Goal: Transaction & Acquisition: Purchase product/service

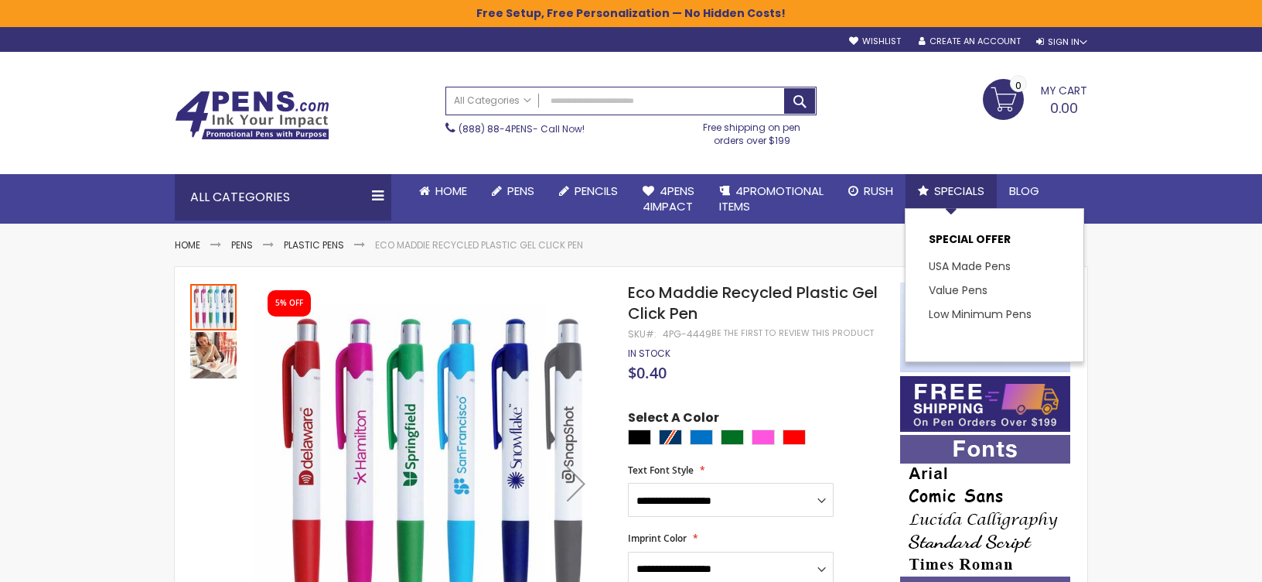
click at [940, 189] on span "Specials" at bounding box center [959, 190] width 50 height 16
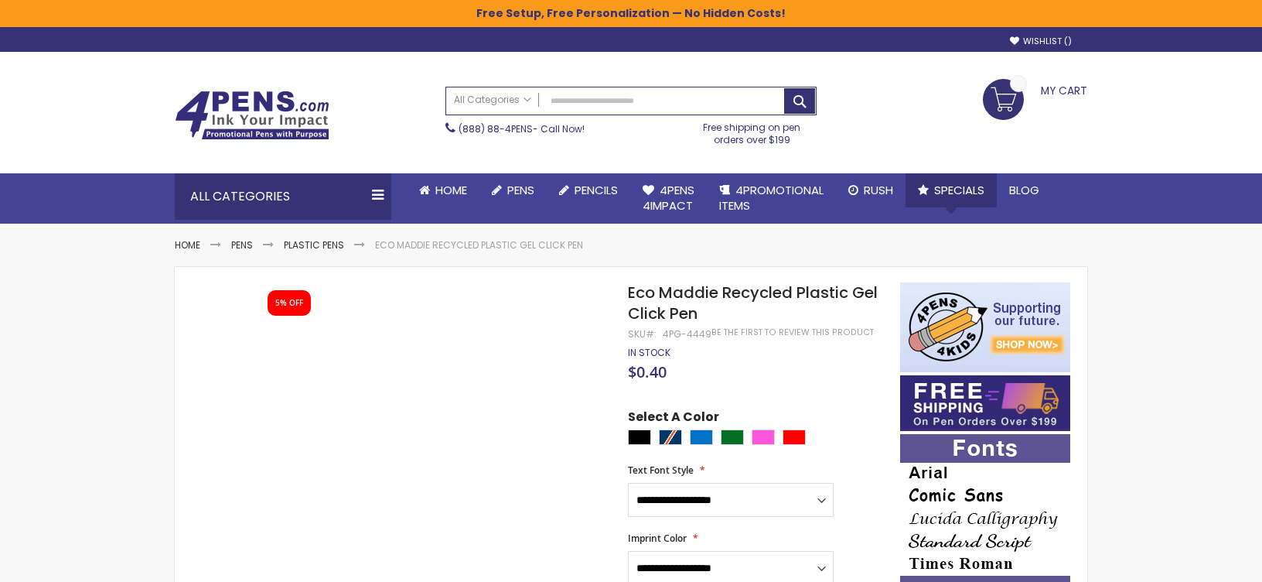
click at [959, 191] on span "Specials" at bounding box center [959, 190] width 50 height 16
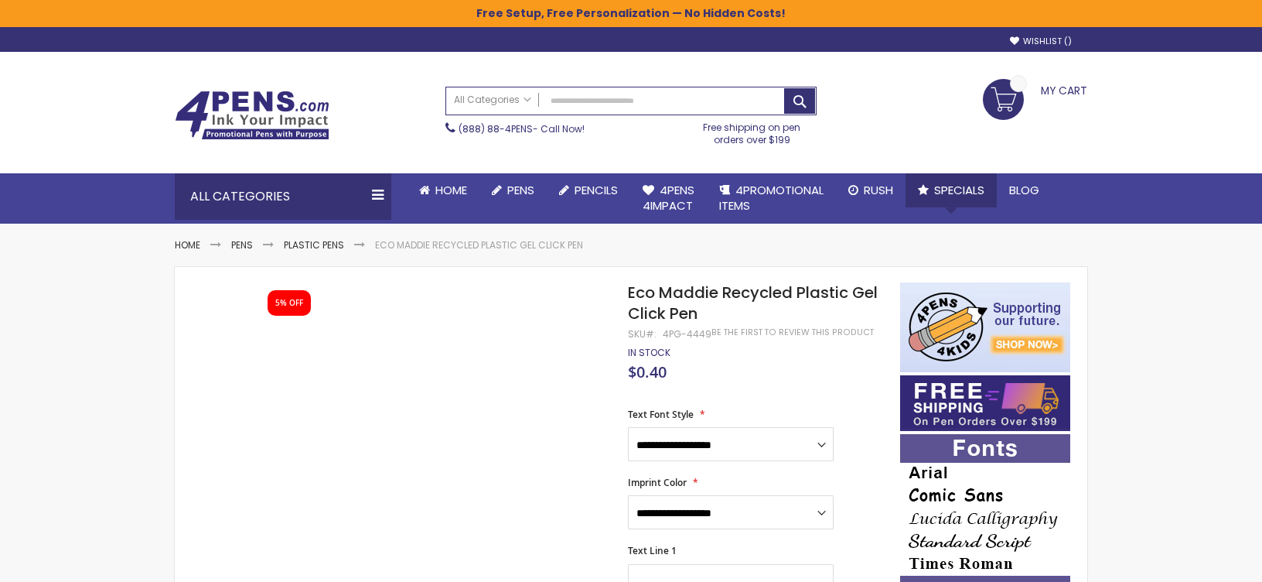
click at [968, 182] on link "Specials" at bounding box center [951, 190] width 91 height 34
click at [1025, 182] on span "Blog" at bounding box center [1024, 190] width 30 height 16
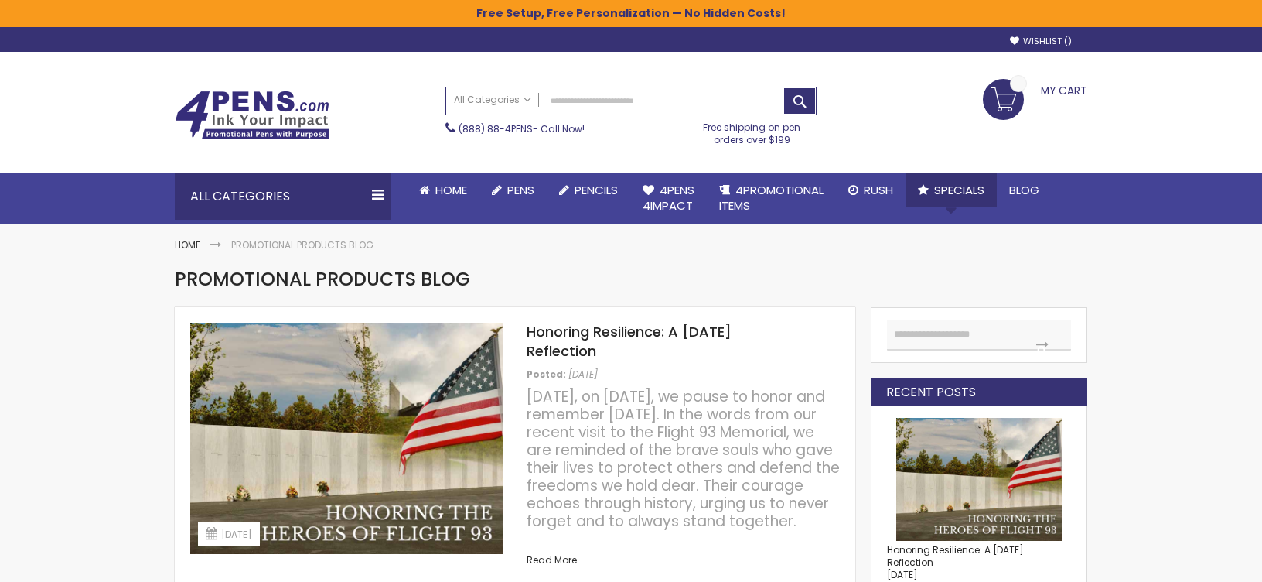
click at [943, 183] on span "Specials" at bounding box center [959, 190] width 50 height 16
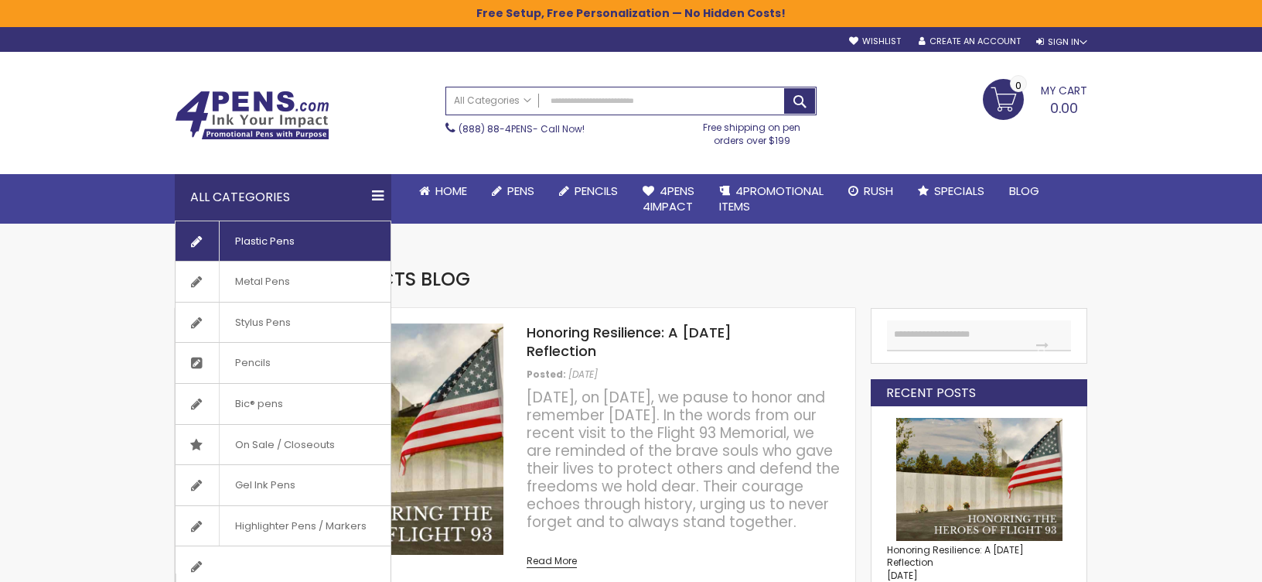
click at [230, 234] on span "Plastic Pens" at bounding box center [264, 241] width 91 height 40
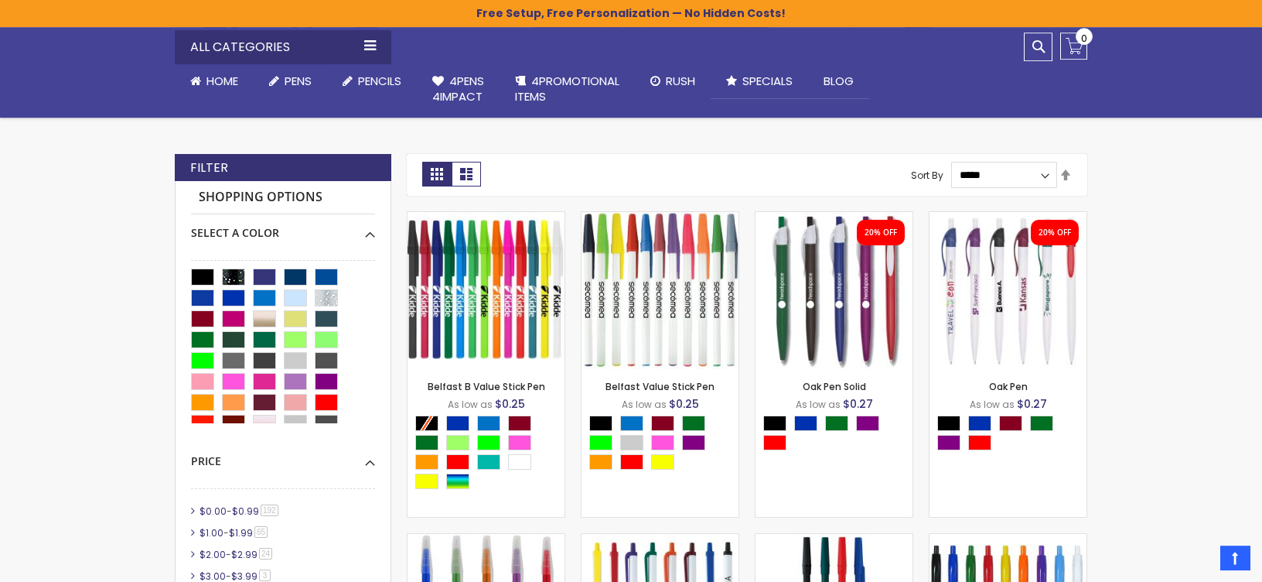
scroll to position [275, 0]
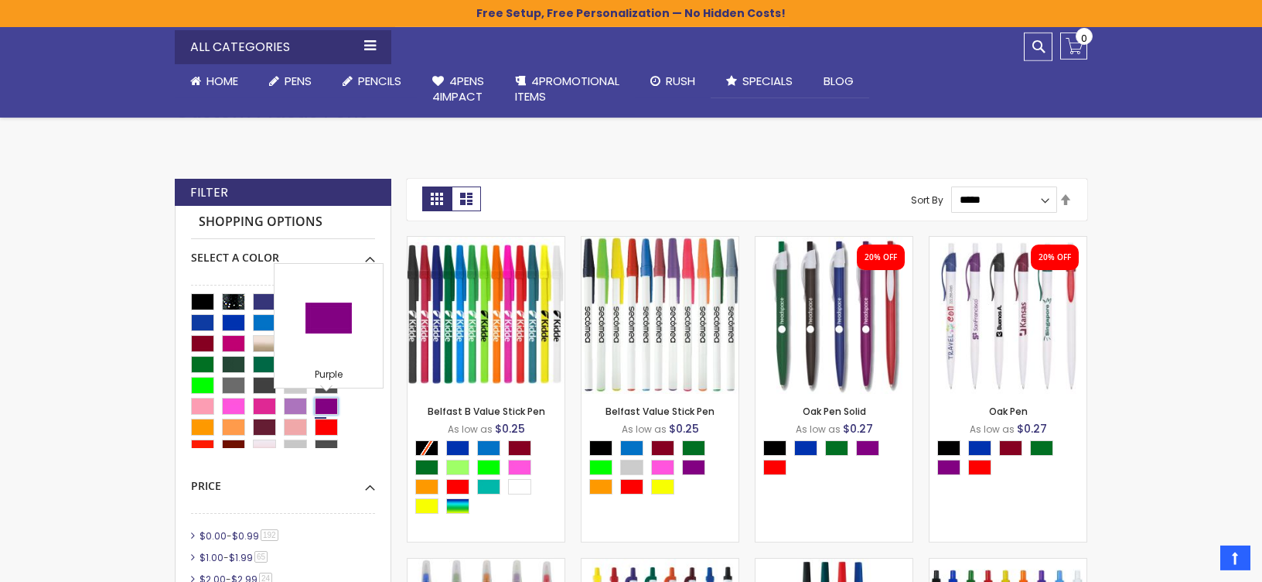
click at [329, 408] on div "Purple" at bounding box center [326, 405] width 23 height 17
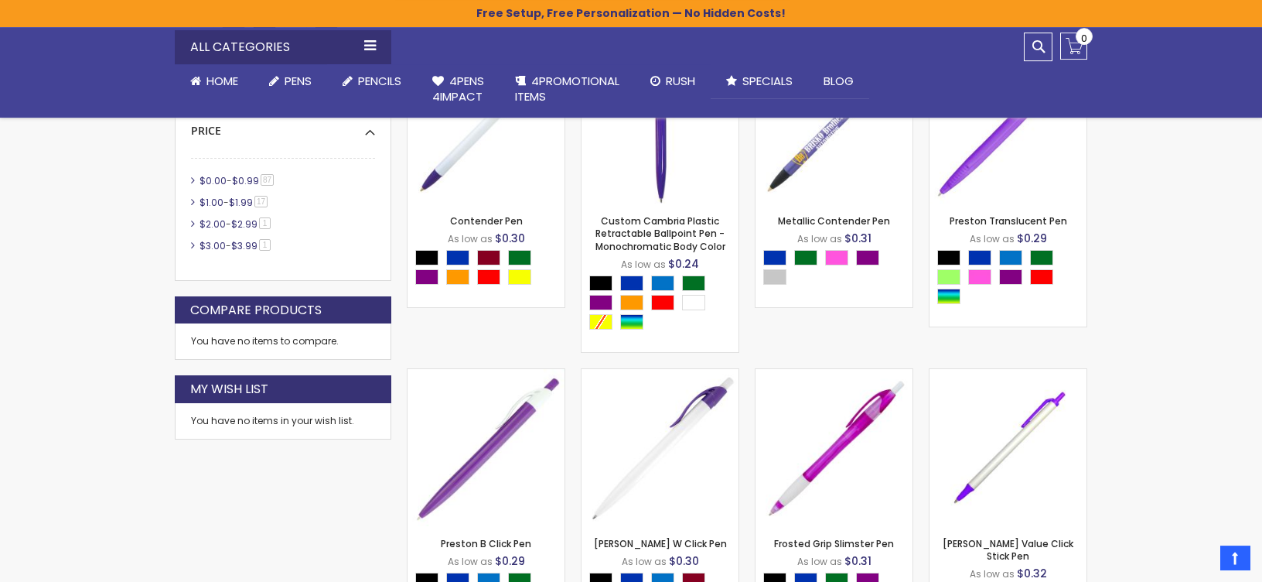
scroll to position [597, 0]
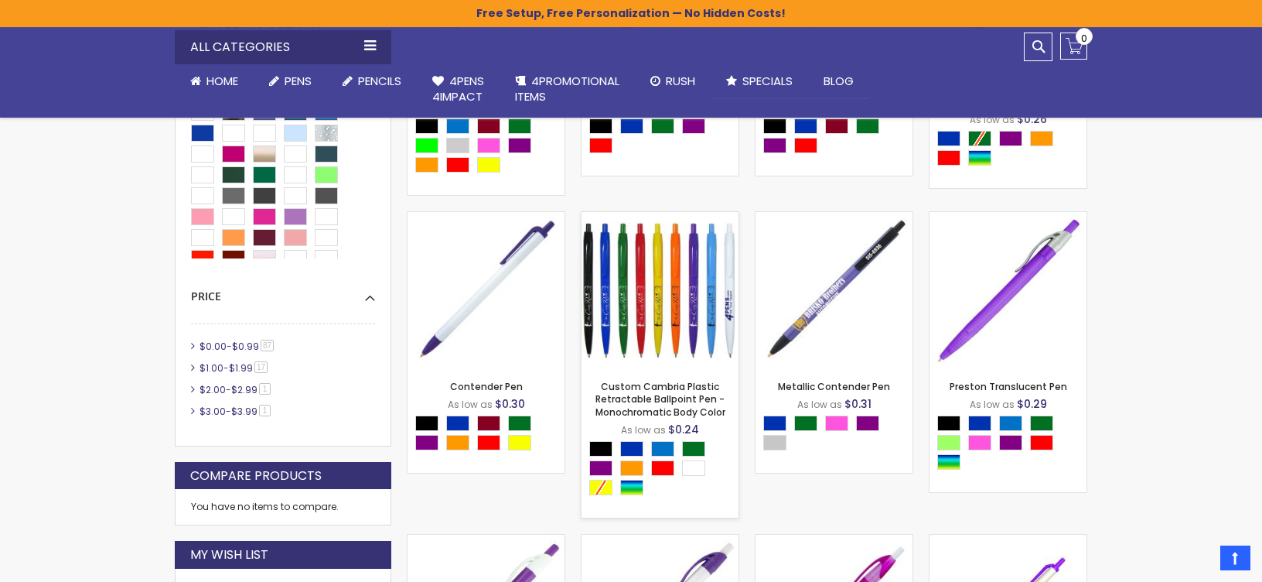
click at [670, 285] on img at bounding box center [660, 290] width 157 height 157
